Goal: Transaction & Acquisition: Obtain resource

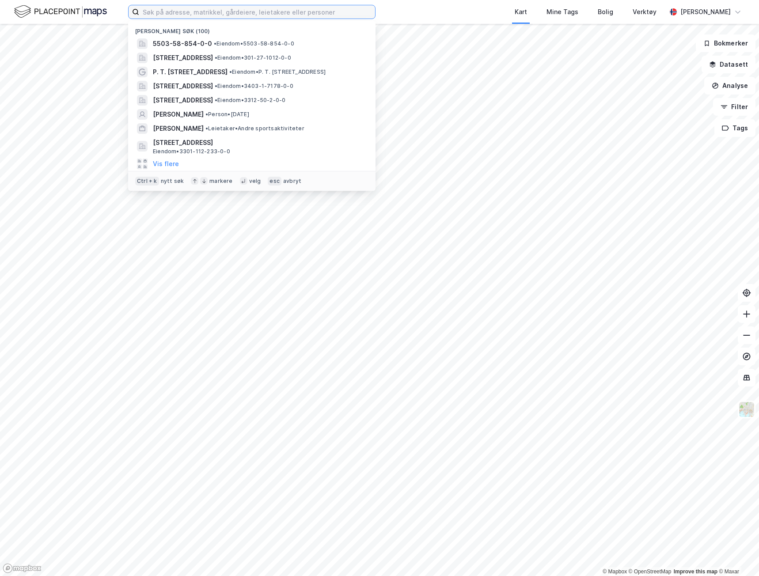
click at [248, 14] on input at bounding box center [257, 11] width 236 height 13
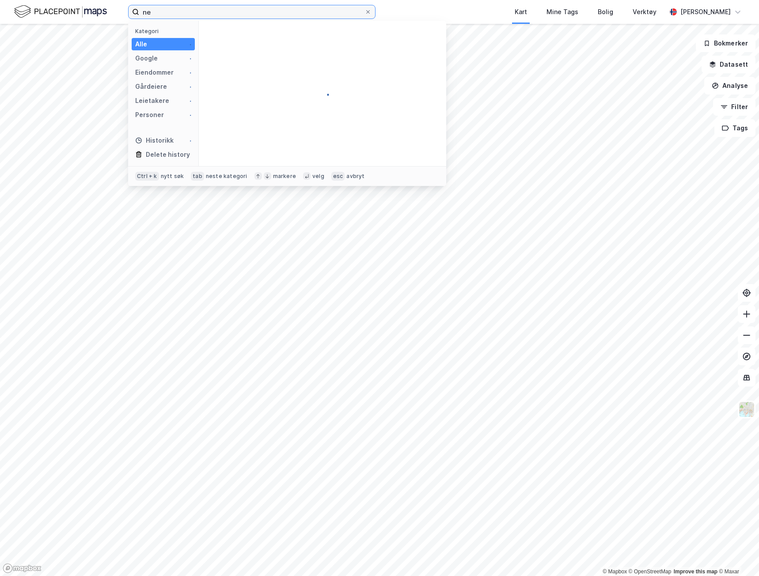
type input "n"
type input "[STREET_ADDRESS]"
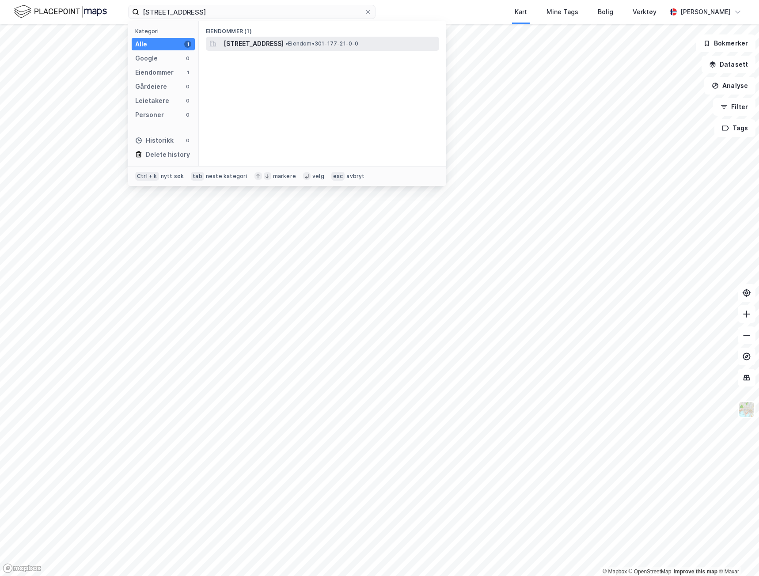
click at [268, 48] on span "[STREET_ADDRESS]" at bounding box center [254, 43] width 60 height 11
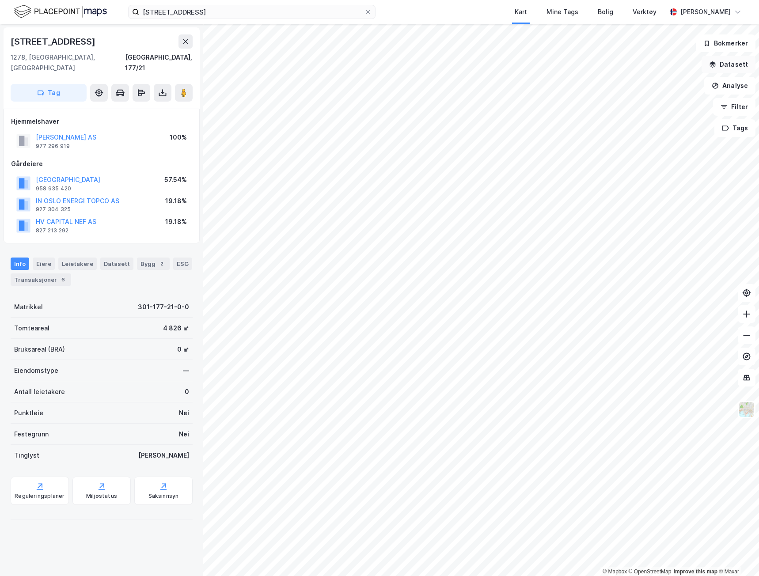
click at [733, 64] on button "Datasett" at bounding box center [729, 65] width 54 height 18
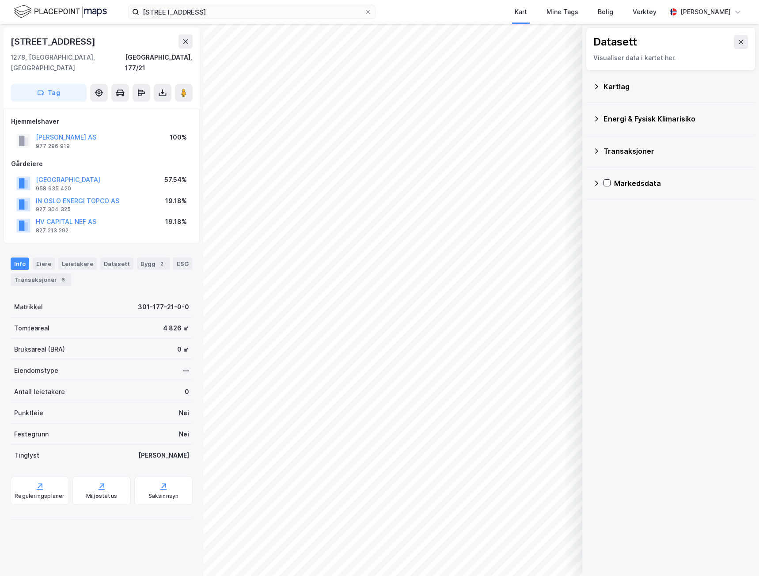
click at [596, 88] on icon at bounding box center [596, 86] width 7 height 7
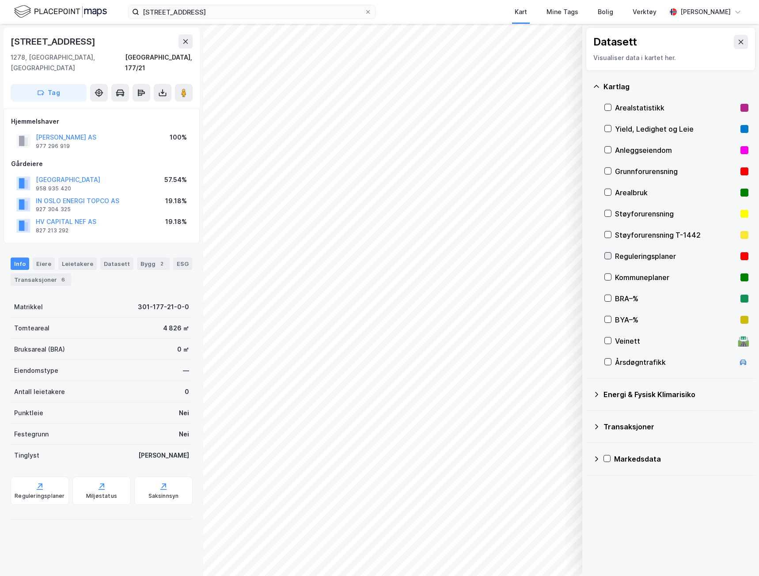
click at [608, 257] on icon at bounding box center [608, 256] width 5 height 3
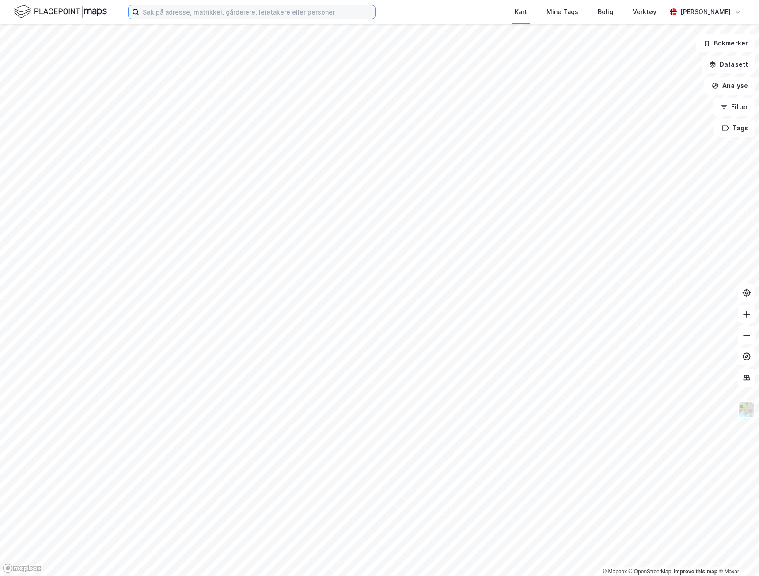
click at [283, 13] on input at bounding box center [257, 11] width 236 height 13
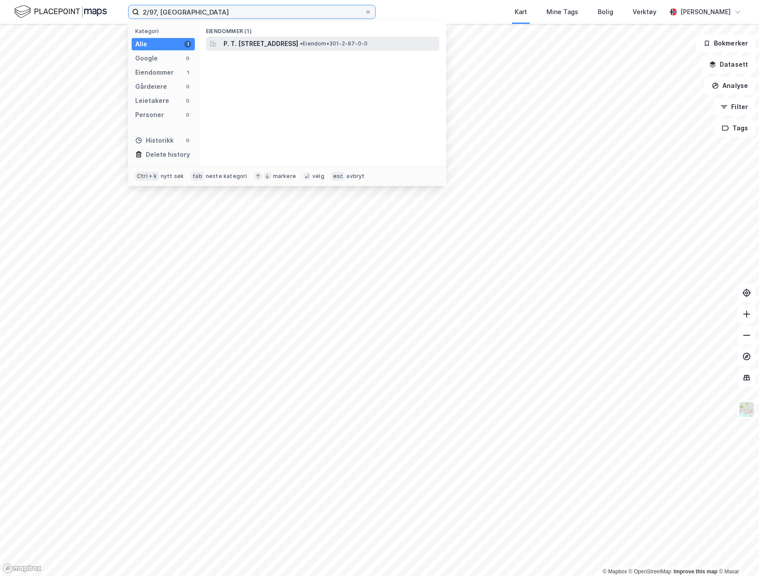
type input "2/97, oslo"
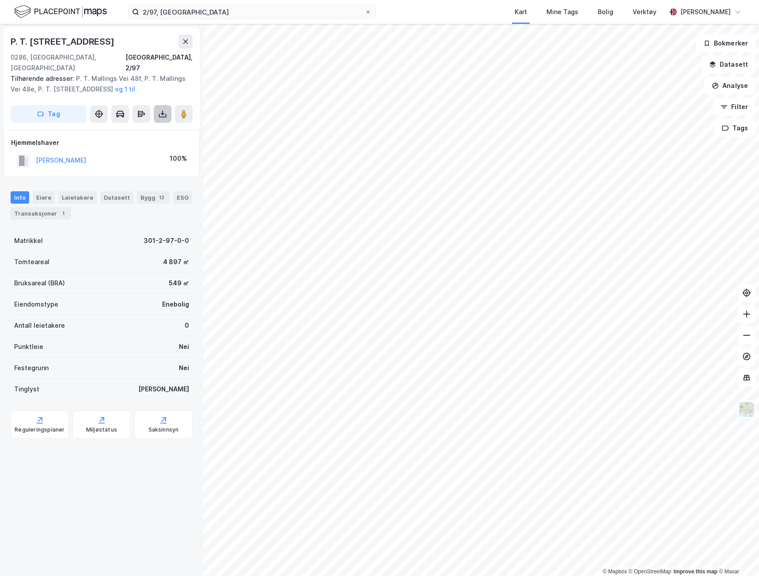
click at [163, 113] on icon at bounding box center [163, 114] width 4 height 2
click at [156, 125] on div "Last ned grunnbok" at bounding box center [124, 132] width 94 height 14
